Goal: Task Accomplishment & Management: Manage account settings

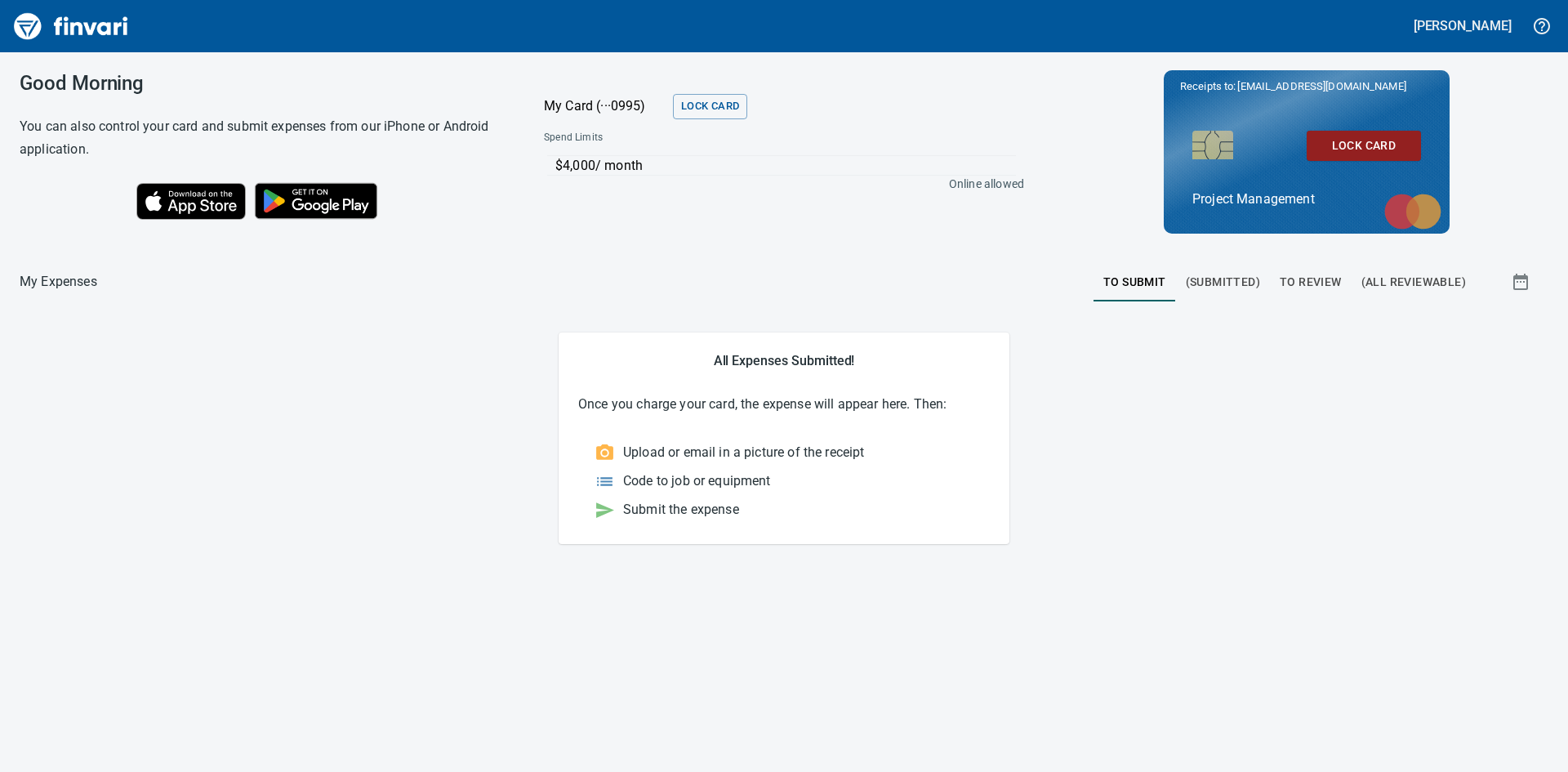
click at [1422, 284] on span "(All Reviewable)" at bounding box center [1413, 282] width 105 height 21
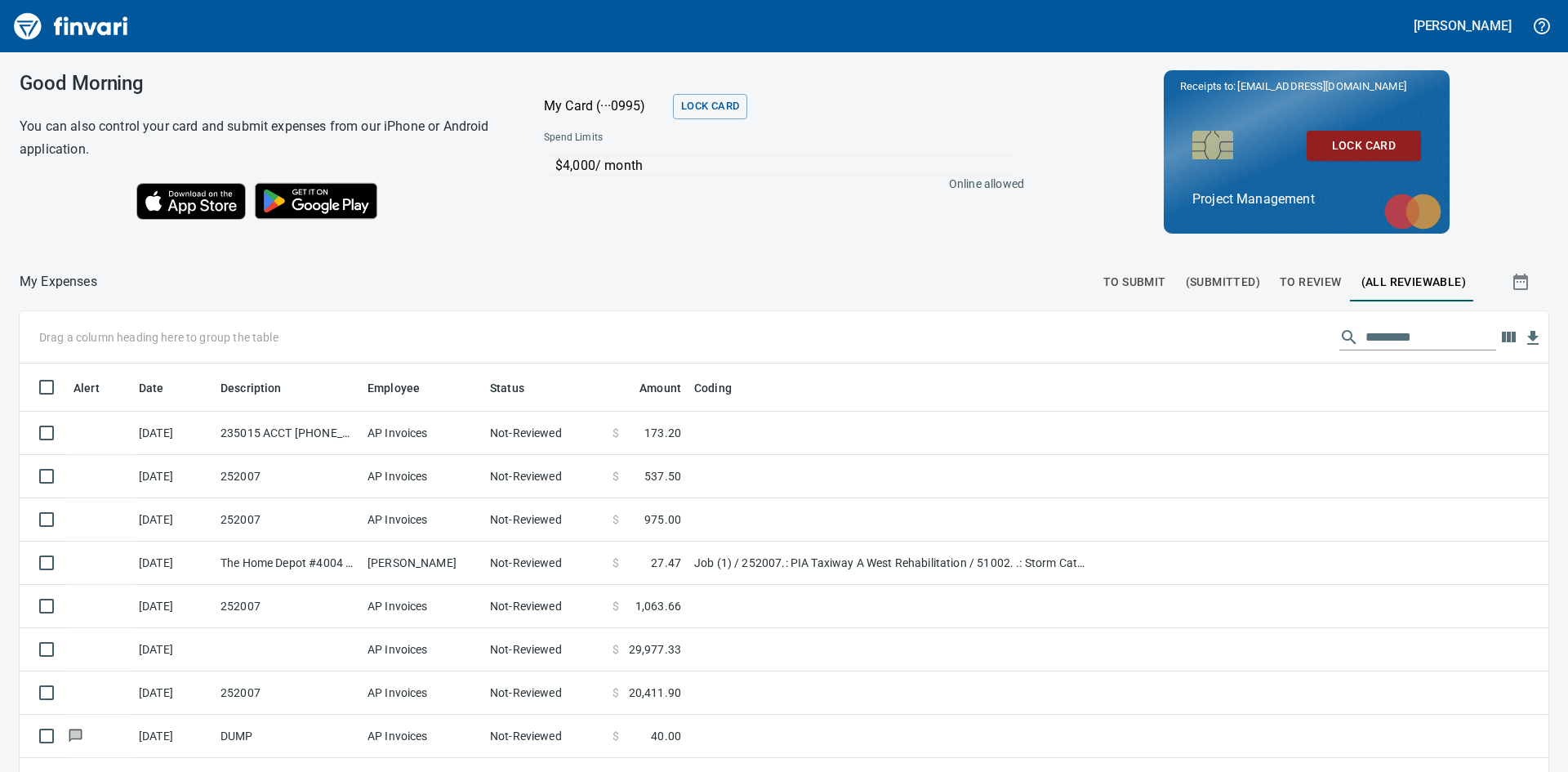
scroll to position [580, 1491]
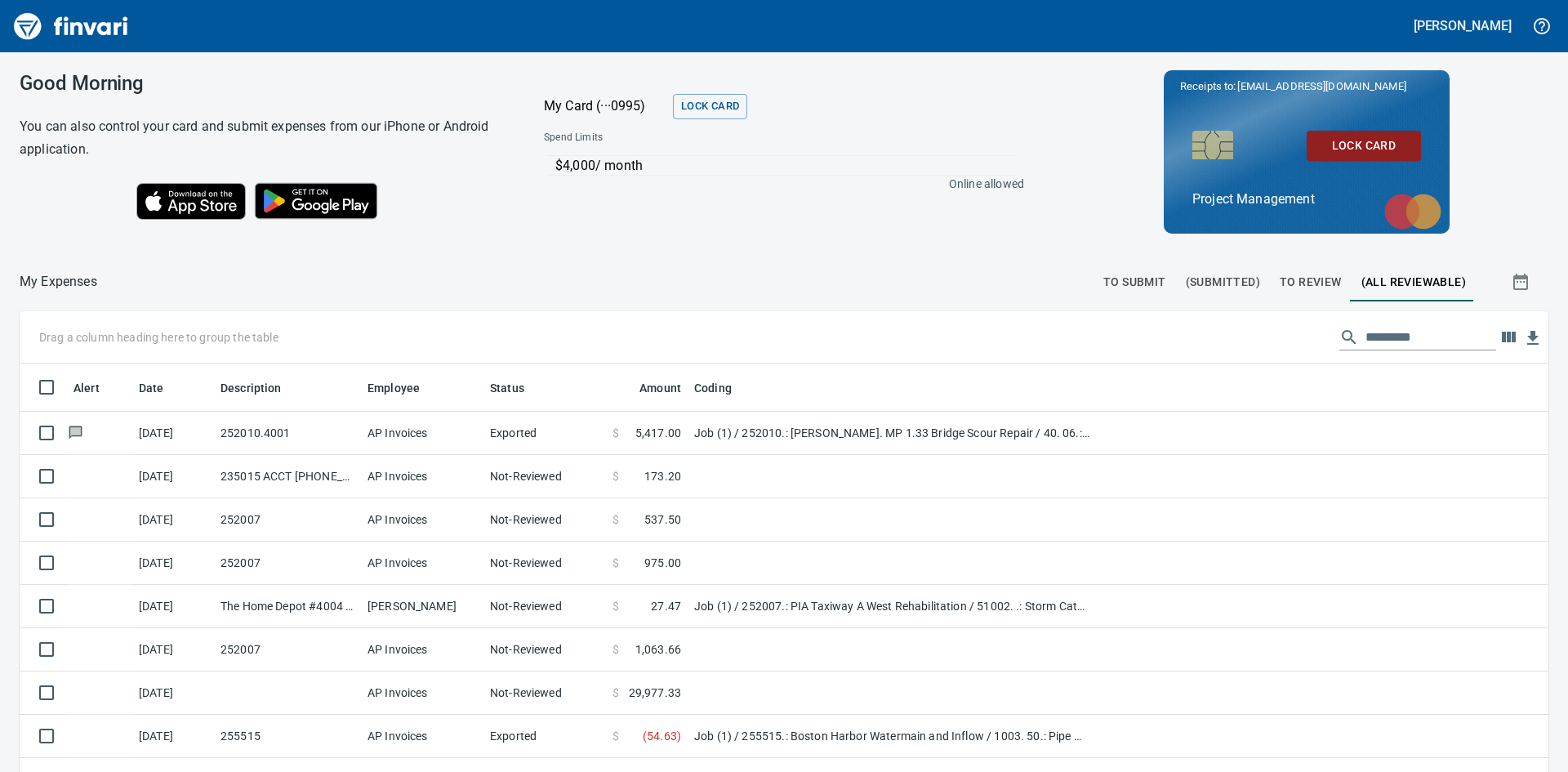
click at [1303, 282] on span "To Review" at bounding box center [1310, 282] width 62 height 21
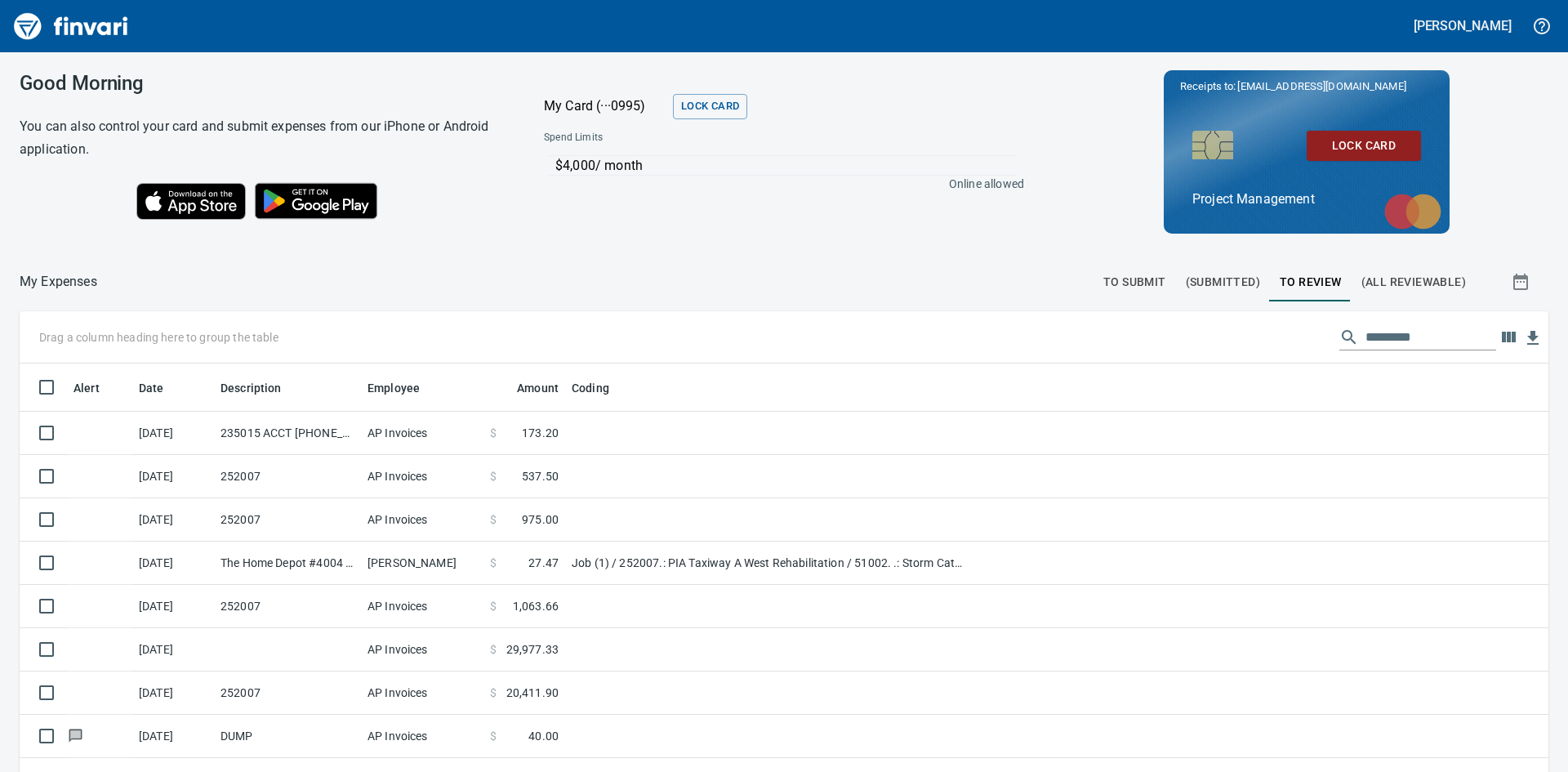
scroll to position [580, 1491]
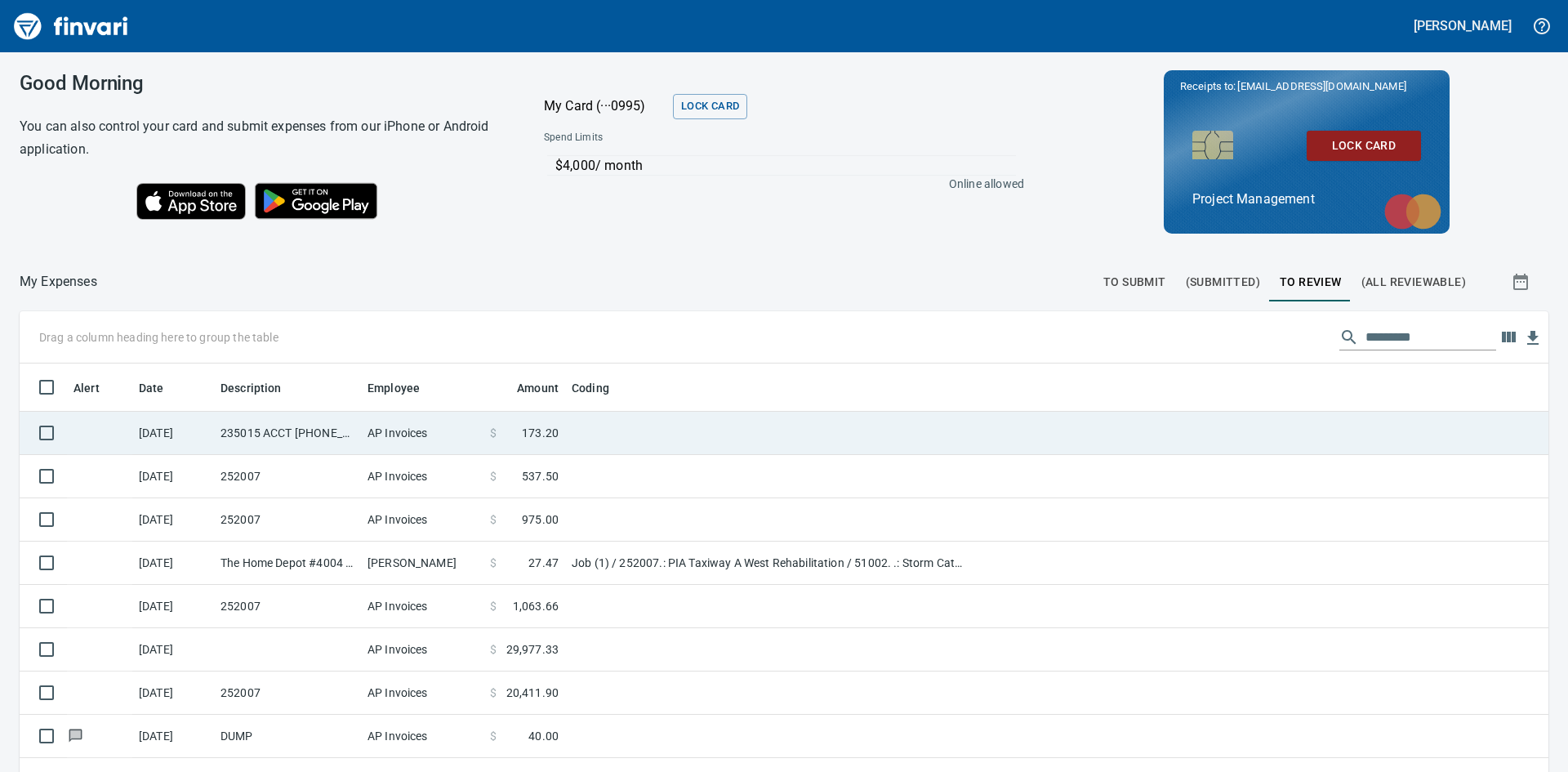
click at [293, 430] on td "235015 ACCT [PHONE_NUMBER]" at bounding box center [287, 433] width 147 height 43
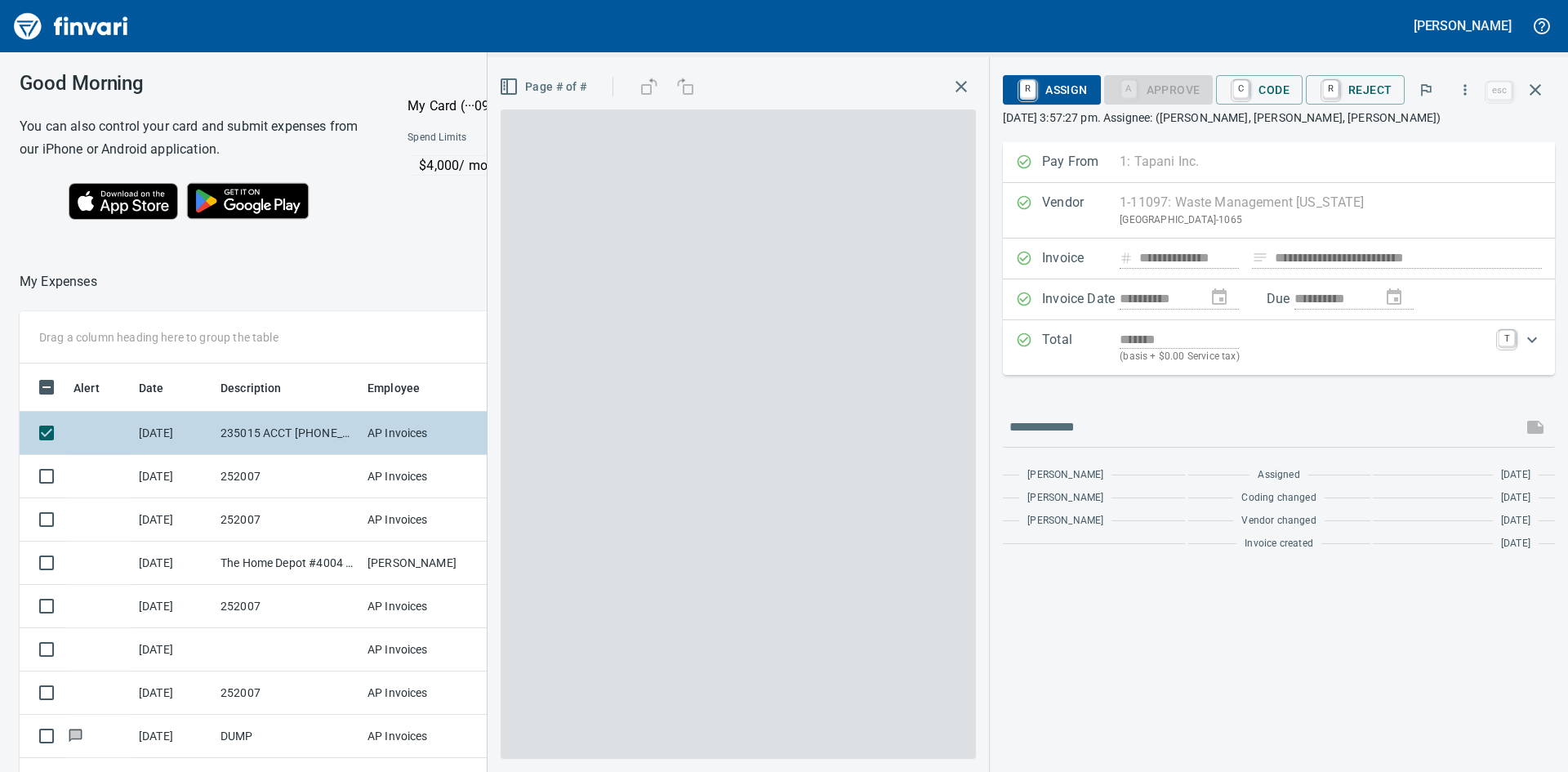
scroll to position [580, 1084]
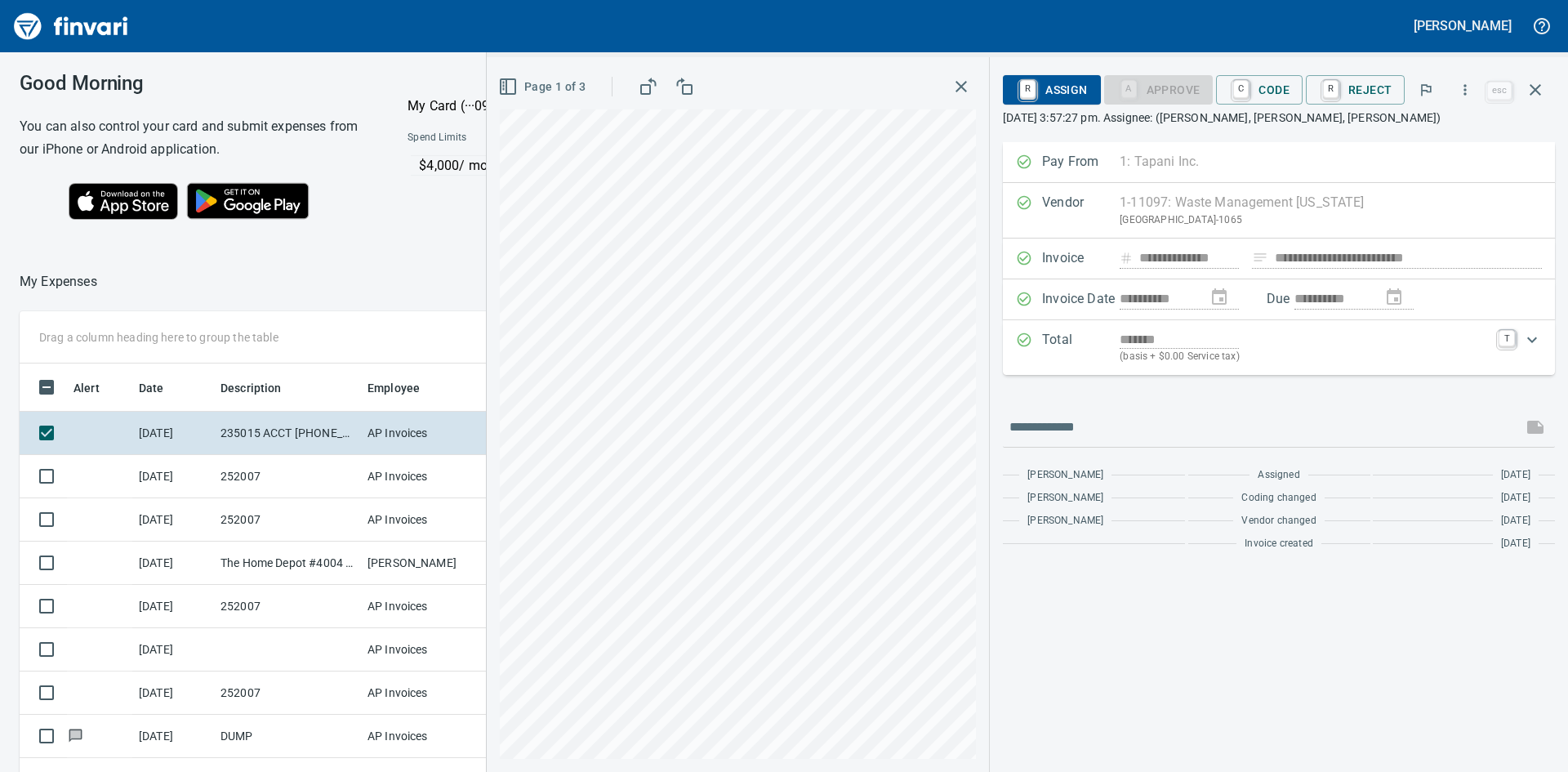
click at [965, 80] on icon "button" at bounding box center [960, 86] width 20 height 20
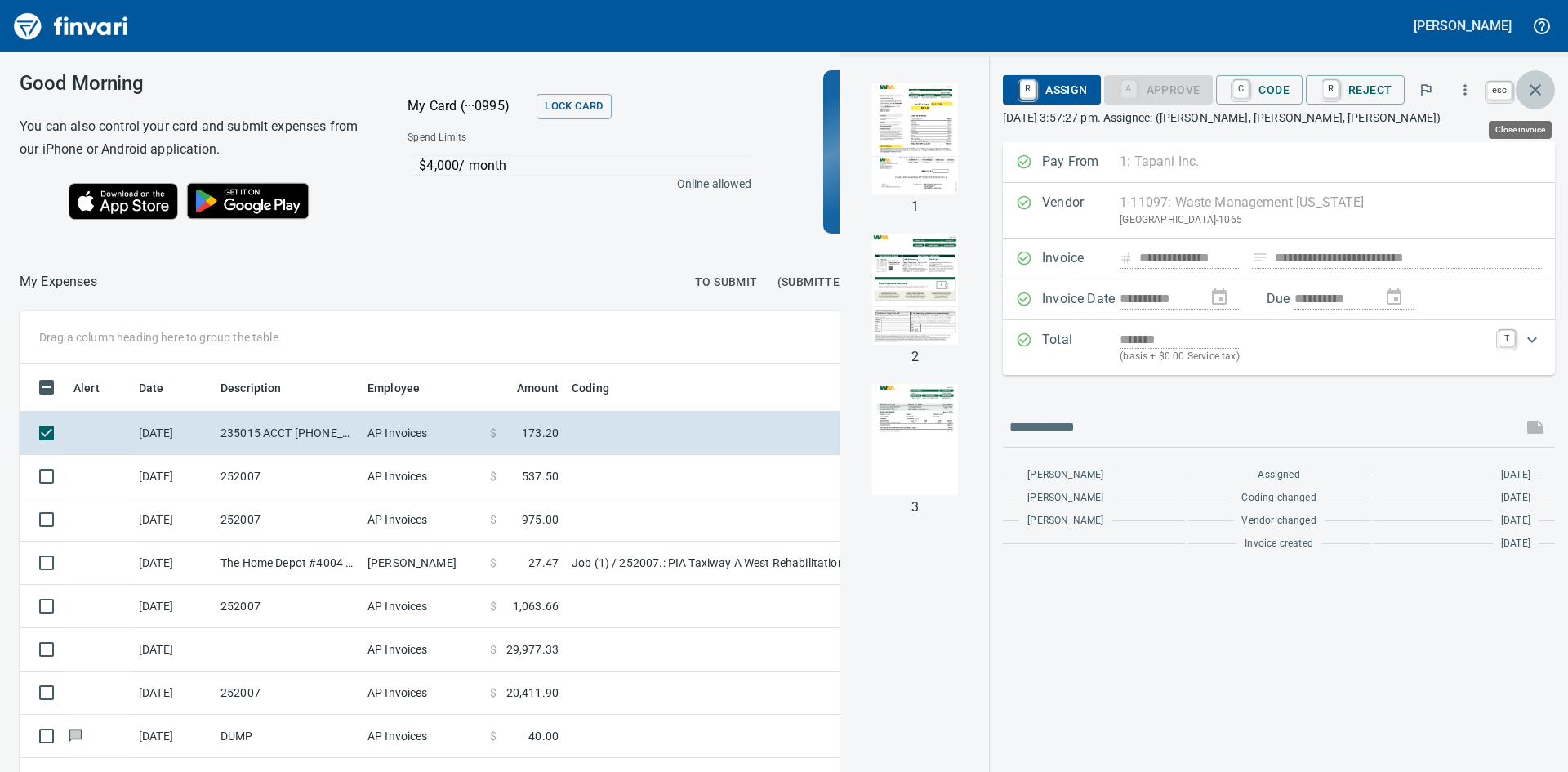
click at [1535, 85] on icon "button" at bounding box center [1534, 90] width 20 height 20
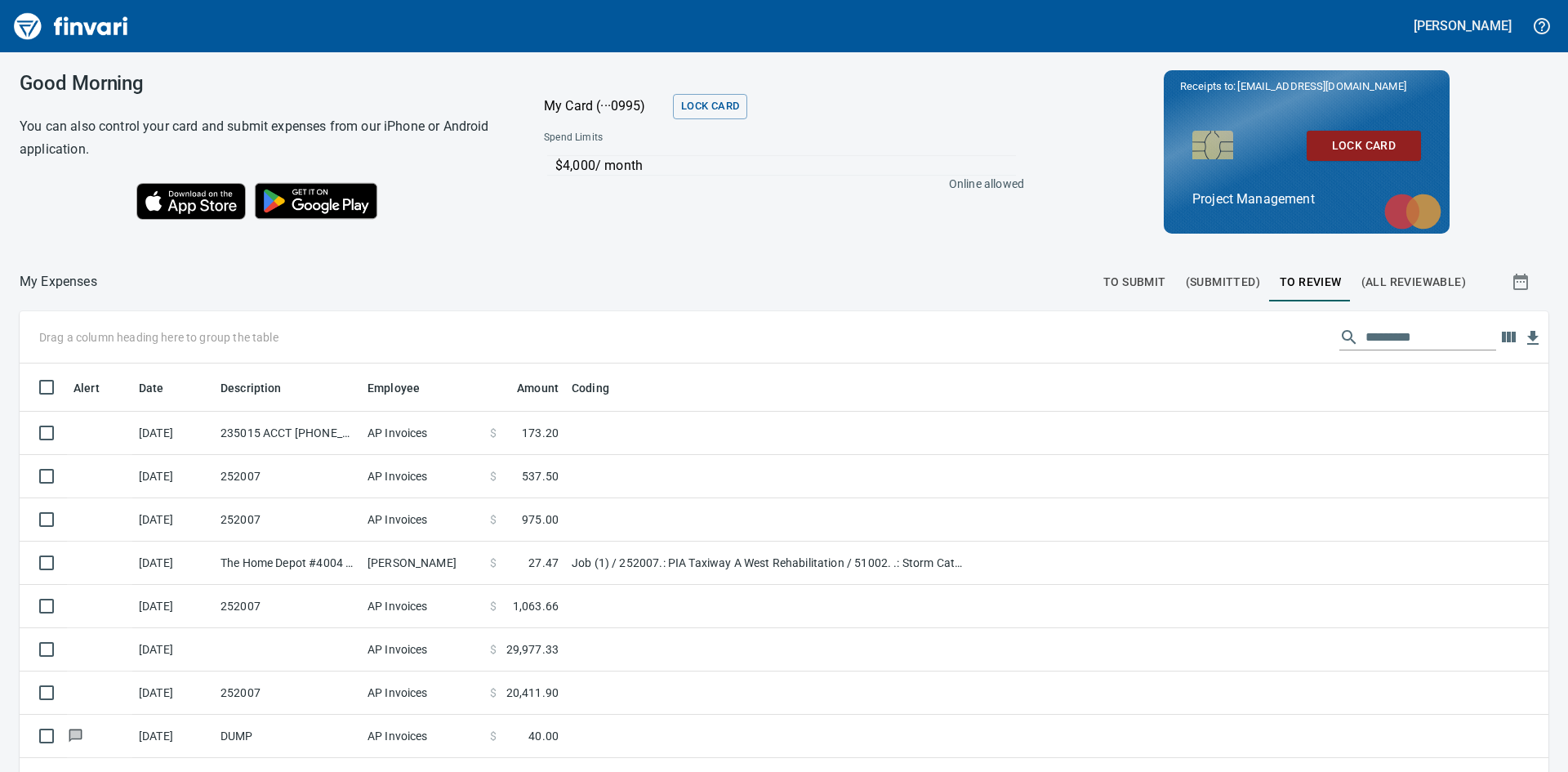
scroll to position [580, 1491]
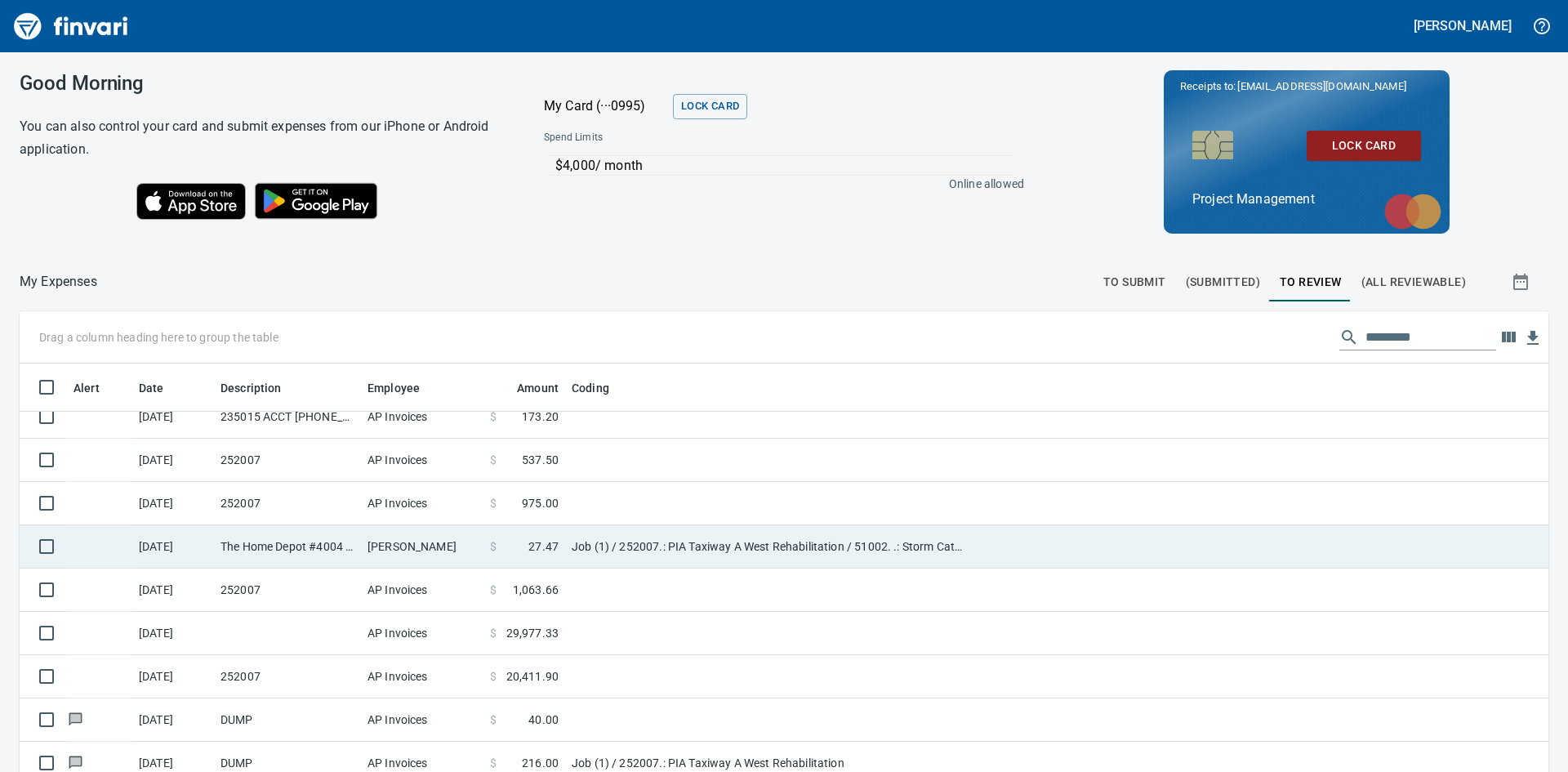
scroll to position [19, 0]
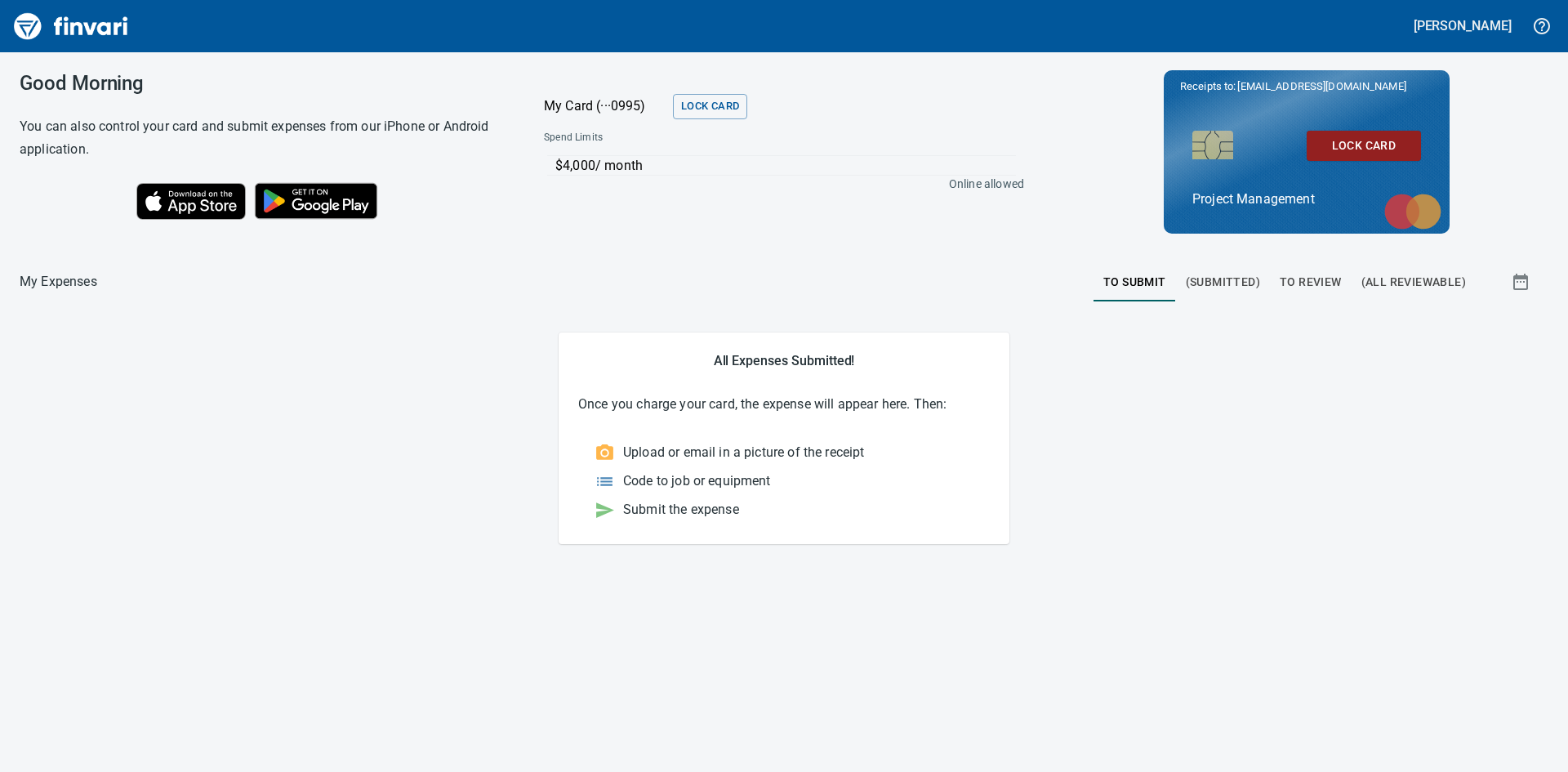
click at [1309, 274] on span "To Review" at bounding box center [1310, 282] width 62 height 21
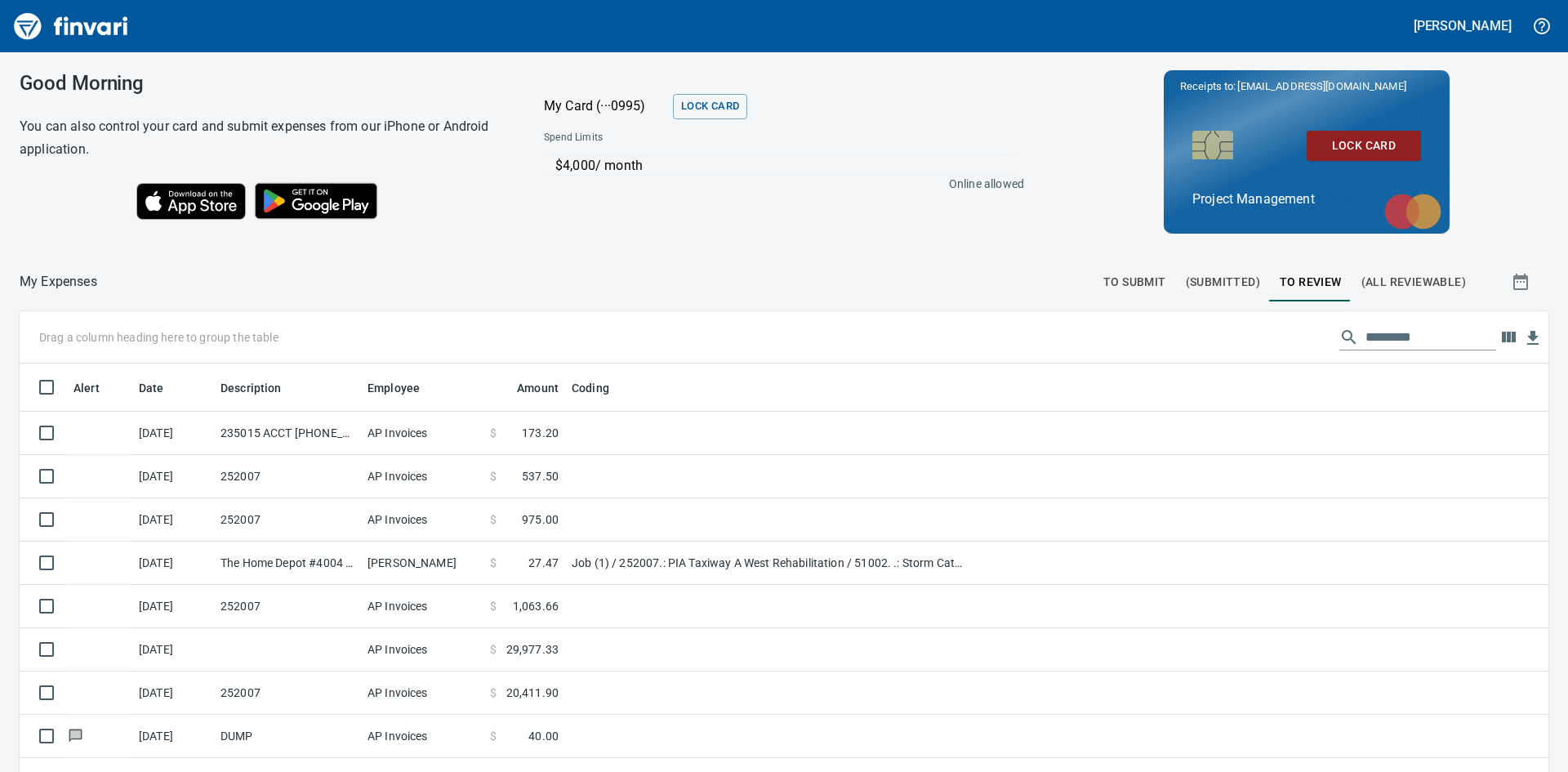
scroll to position [580, 1491]
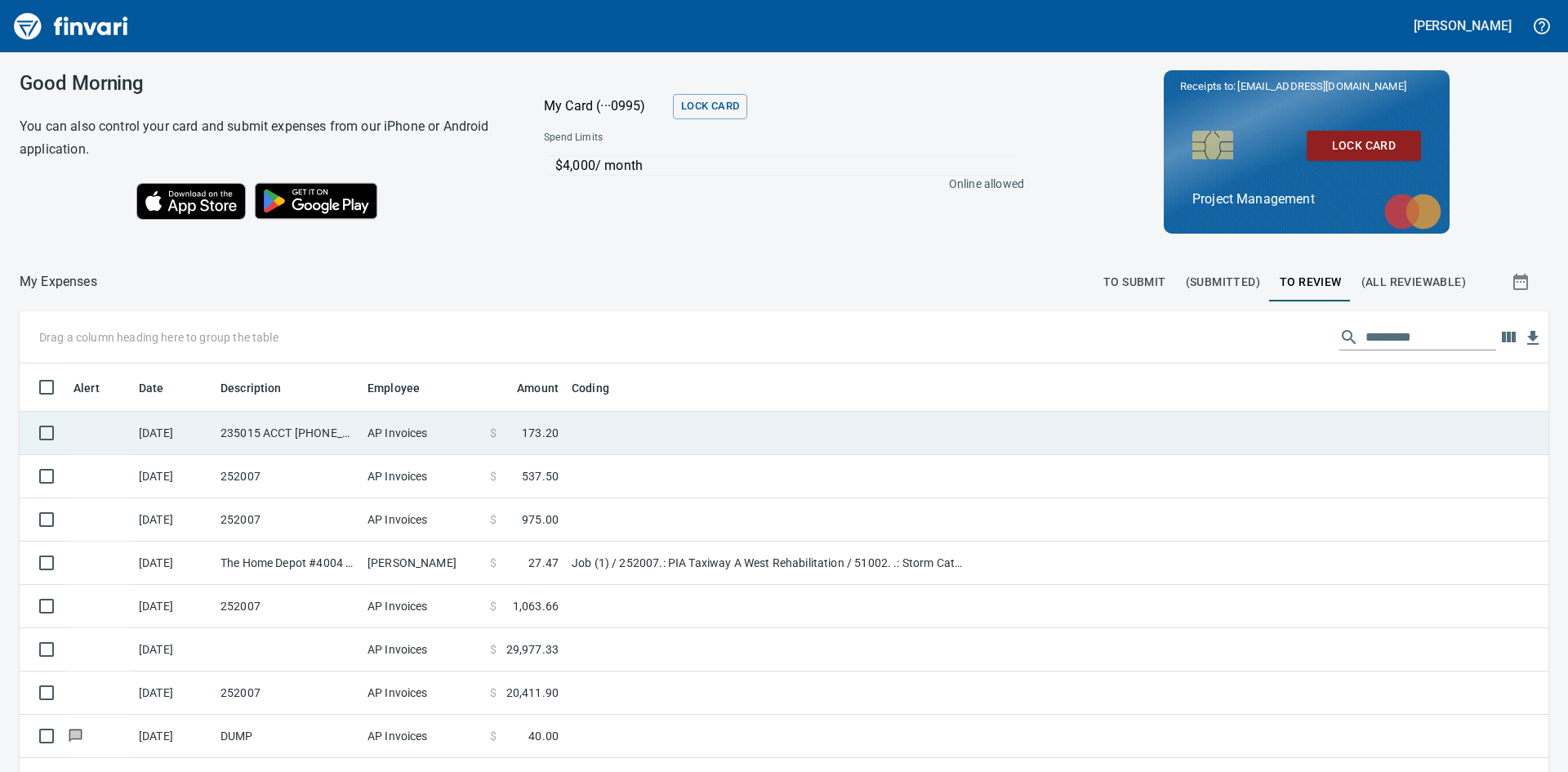
click at [283, 434] on td "235015 ACCT [PHONE_NUMBER]" at bounding box center [287, 433] width 147 height 43
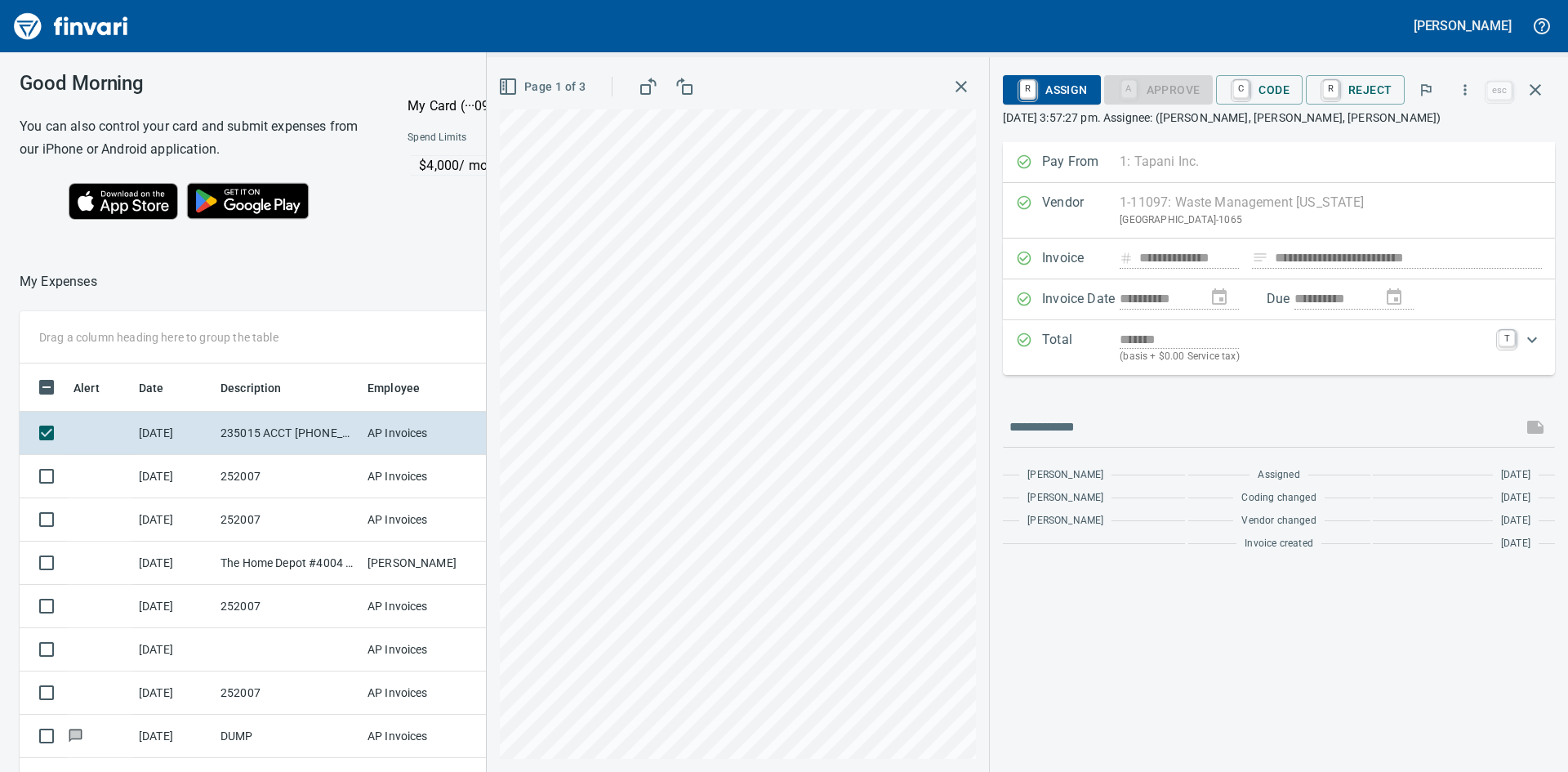
click at [955, 91] on icon "button" at bounding box center [960, 86] width 20 height 20
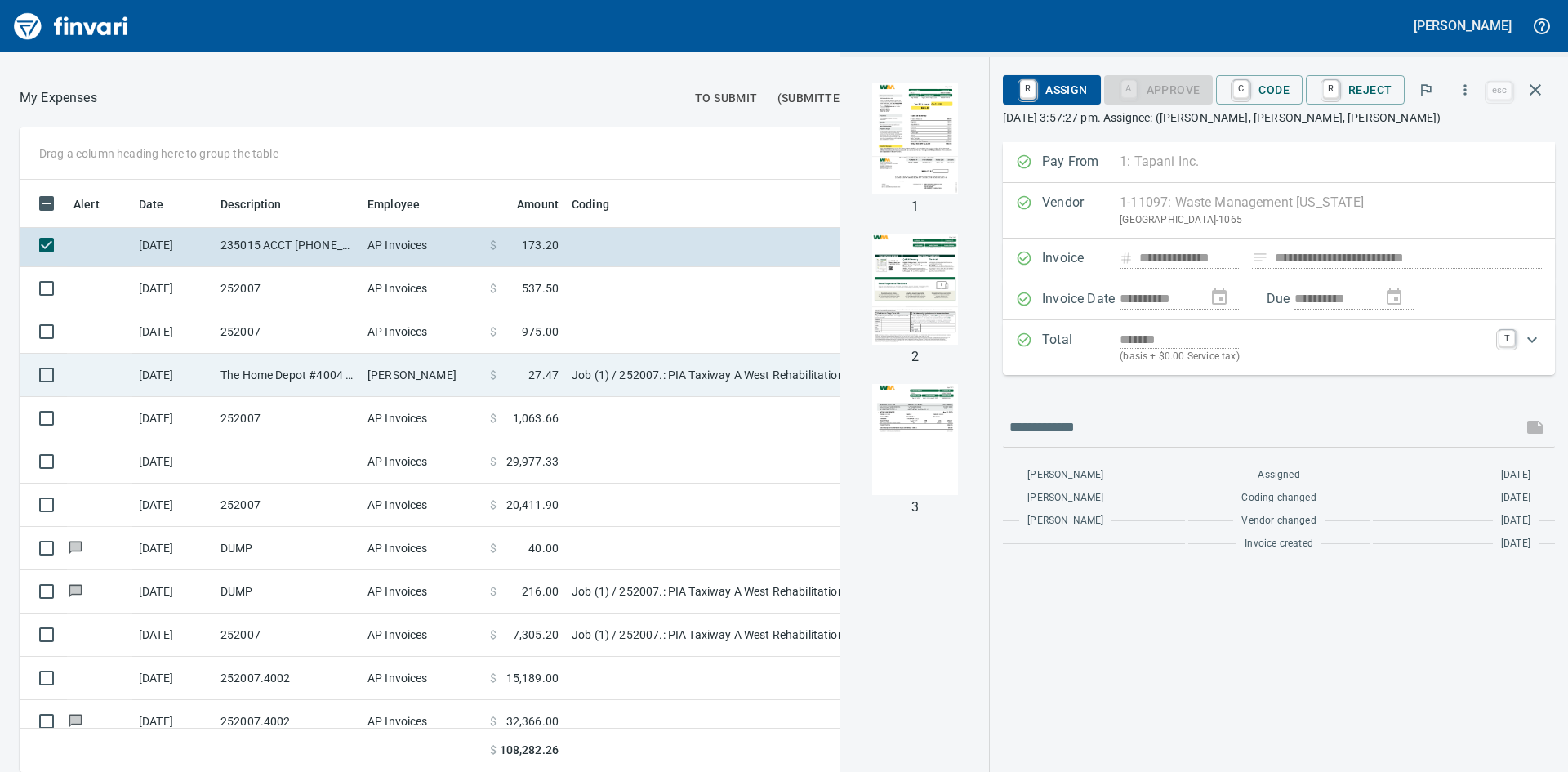
scroll to position [0, 0]
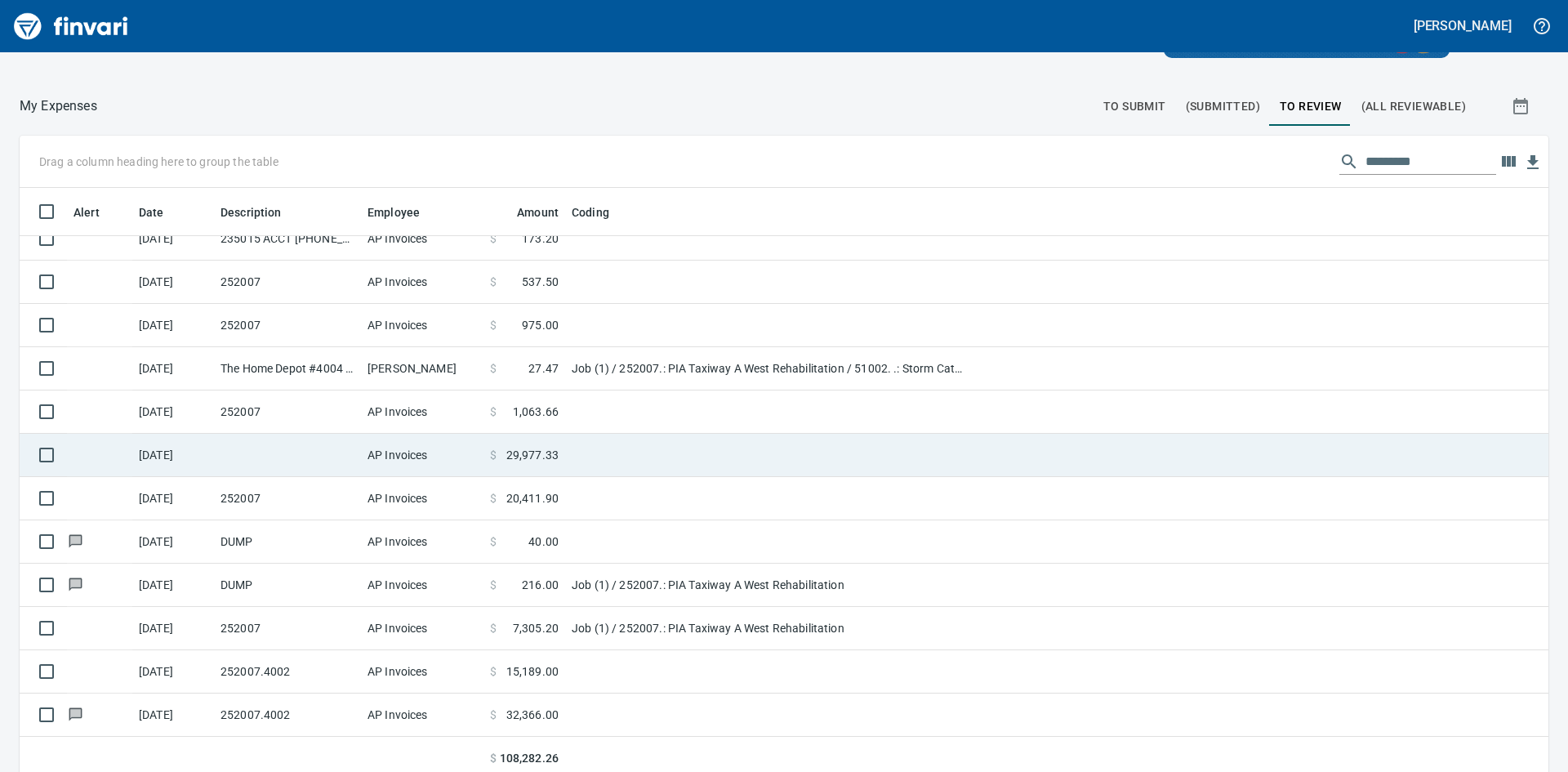
scroll to position [184, 0]
